Goal: Information Seeking & Learning: Learn about a topic

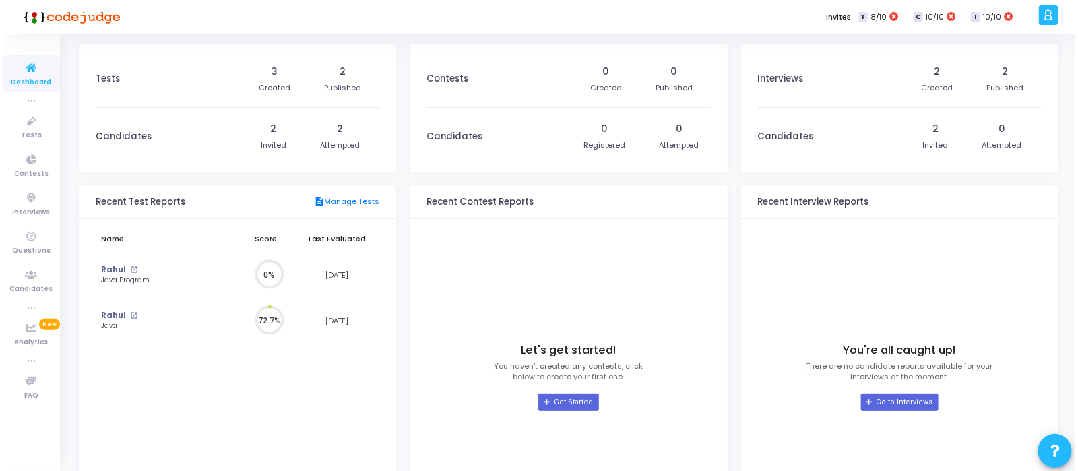
scroll to position [30, 15]
click at [34, 230] on icon at bounding box center [29, 236] width 28 height 17
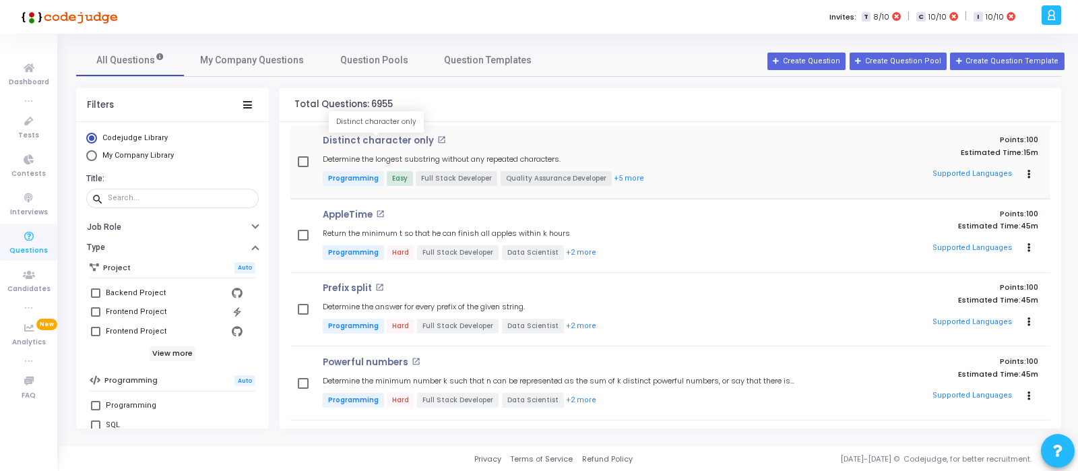
click at [367, 143] on p "Distinct character only" at bounding box center [378, 140] width 111 height 11
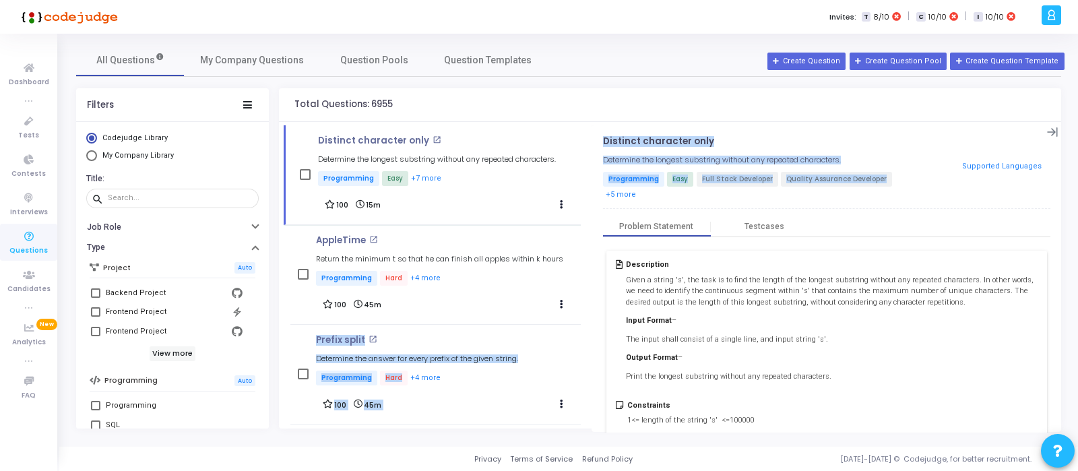
drag, startPoint x: 1054, startPoint y: 200, endPoint x: 1063, endPoint y: 272, distance: 72.6
click at [1063, 272] on div "All Questions My Company Questions Question Pools Question Templates Filters Co…" at bounding box center [568, 236] width 998 height 385
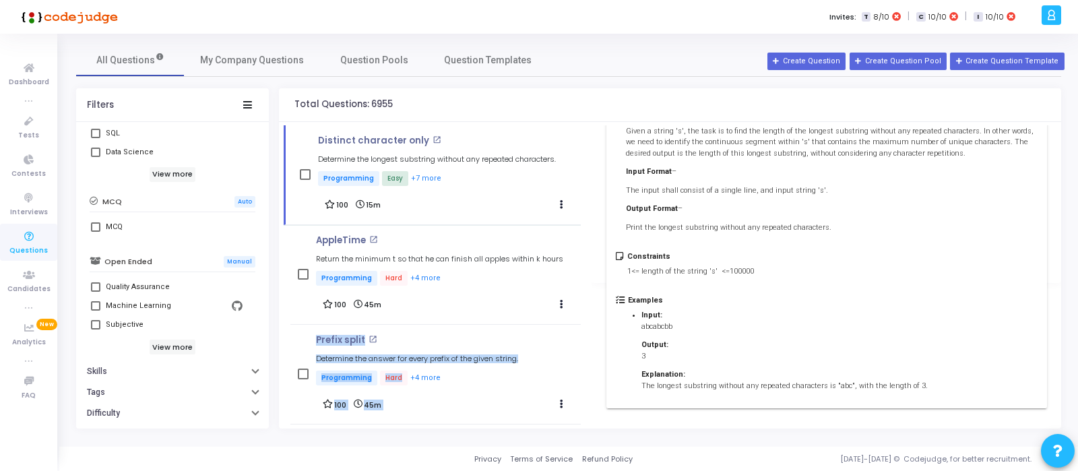
scroll to position [313, 0]
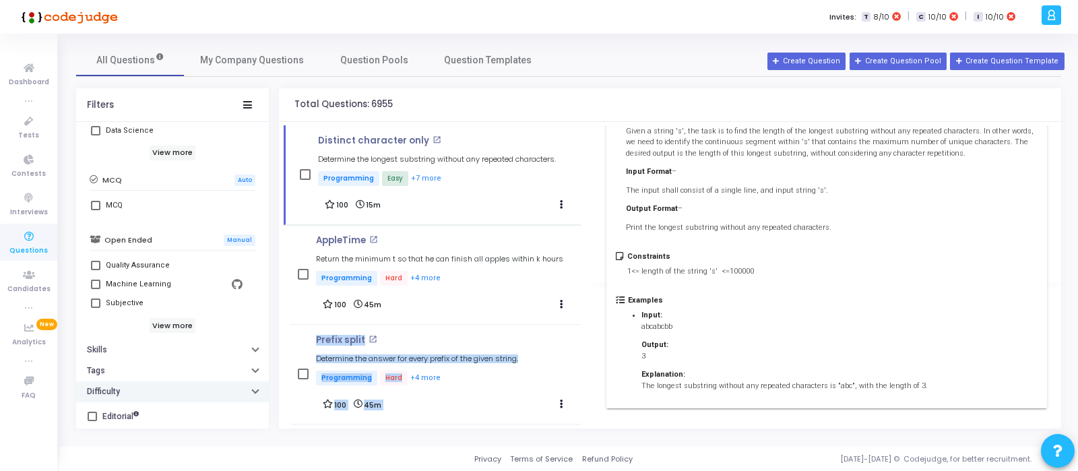
click at [105, 389] on h6 "Difficulty" at bounding box center [103, 392] width 33 height 10
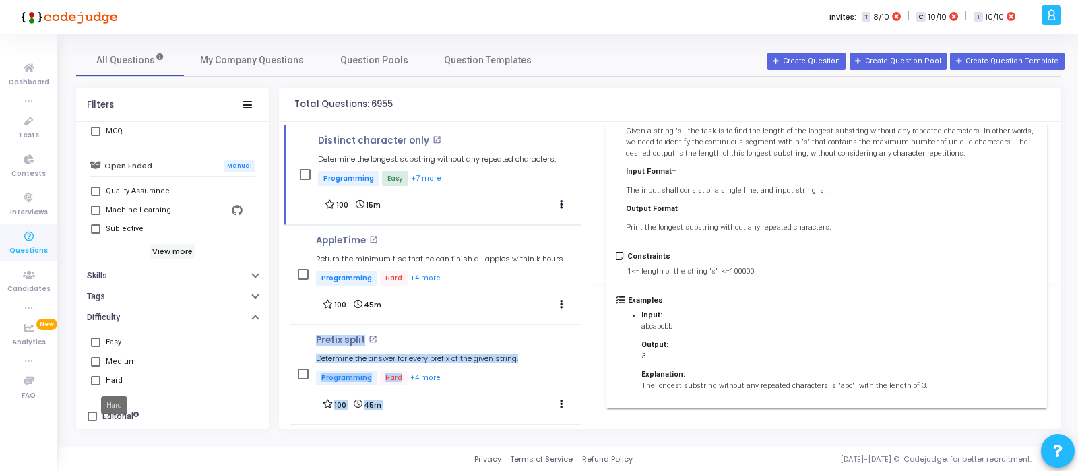
click at [108, 377] on div "Hard" at bounding box center [114, 381] width 17 height 16
click at [96, 385] on input "Hard" at bounding box center [95, 385] width 1 height 1
checkbox input "true"
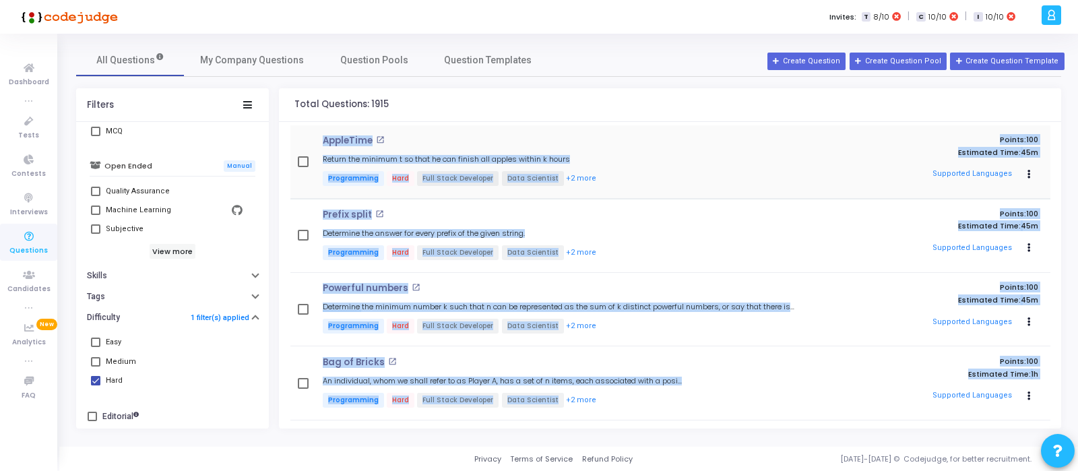
click at [638, 125] on div "AppleTime open_in_new Return the minimum t so that he can finish all apples wit…" at bounding box center [670, 162] width 760 height 74
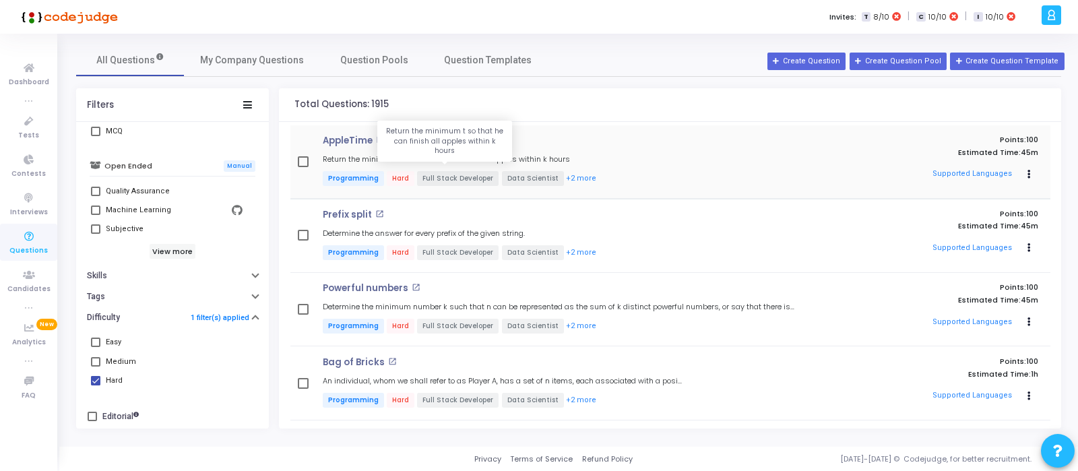
click at [534, 158] on h5 "Return the minimum t so that he can finish all apples within k hours" at bounding box center [446, 159] width 247 height 9
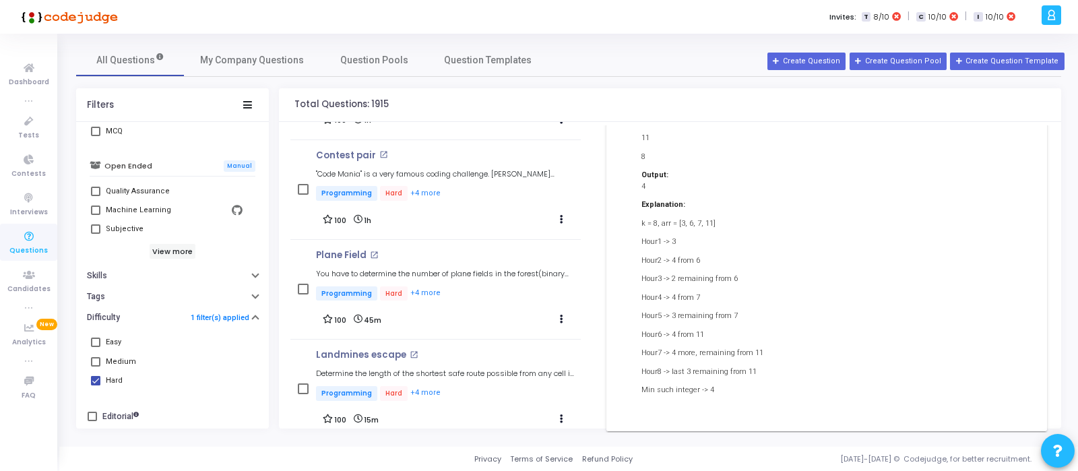
scroll to position [1215, 0]
